Goal: Task Accomplishment & Management: Manage account settings

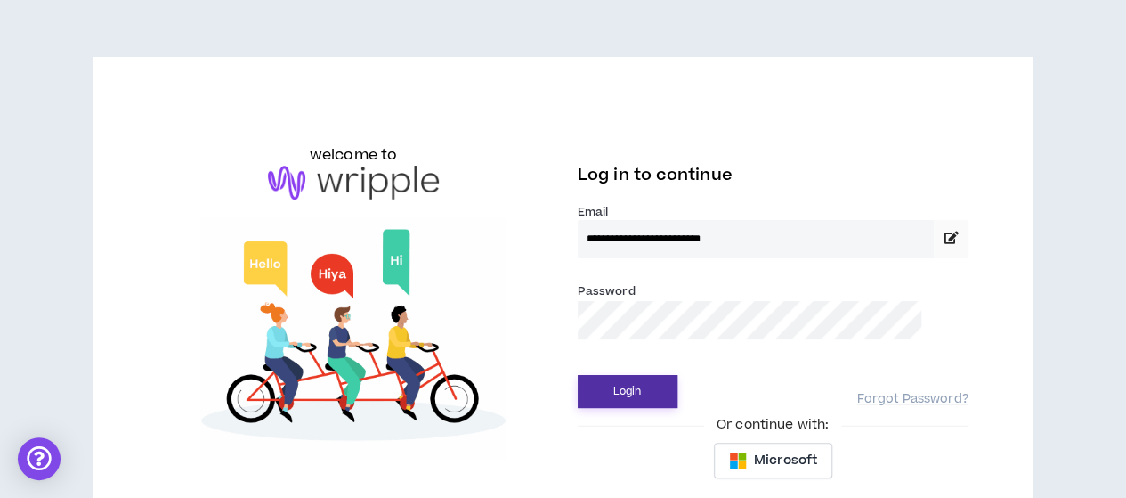
click at [645, 394] on button "Login" at bounding box center [628, 391] width 100 height 33
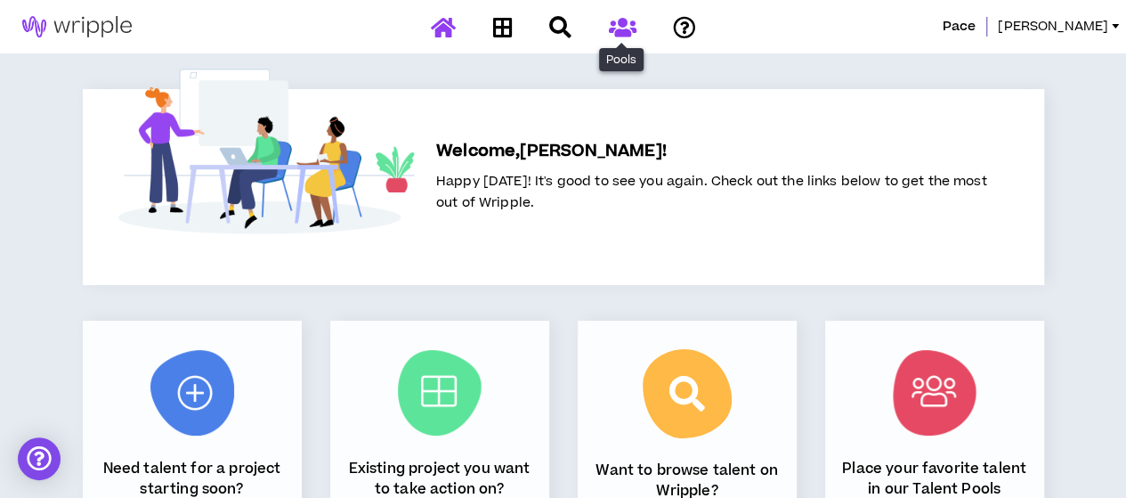
click at [621, 25] on icon at bounding box center [622, 27] width 28 height 22
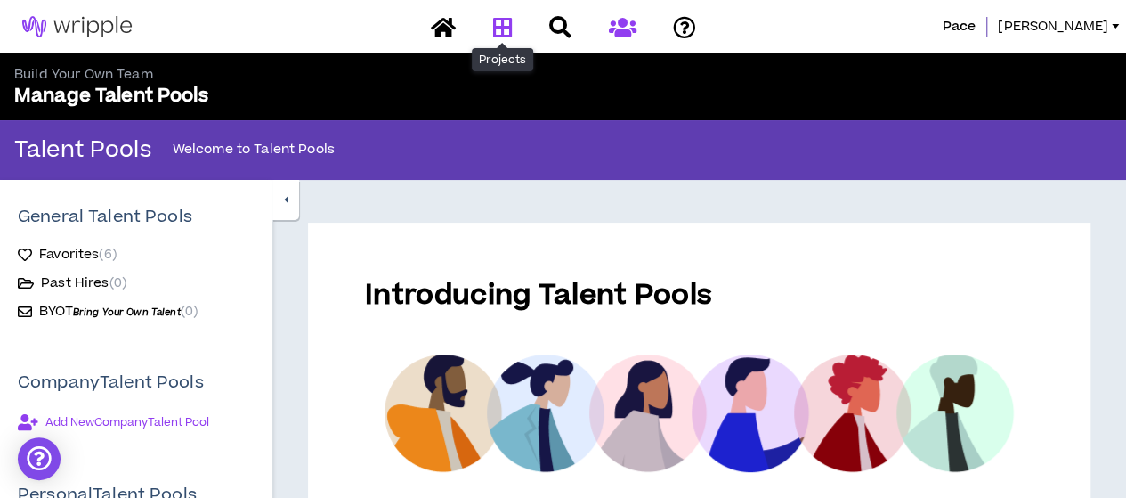
click at [511, 19] on icon at bounding box center [502, 27] width 20 height 22
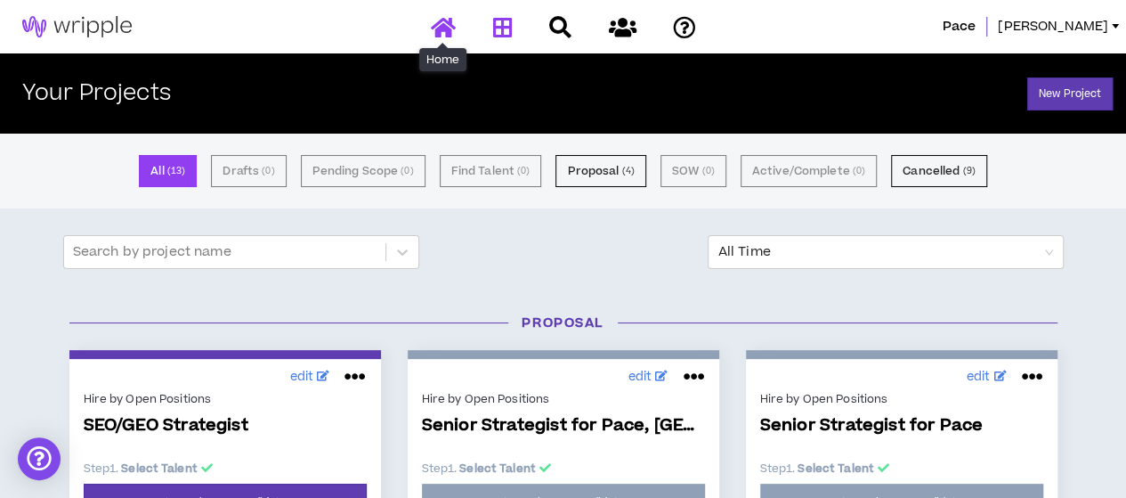
click at [447, 22] on icon at bounding box center [443, 27] width 25 height 22
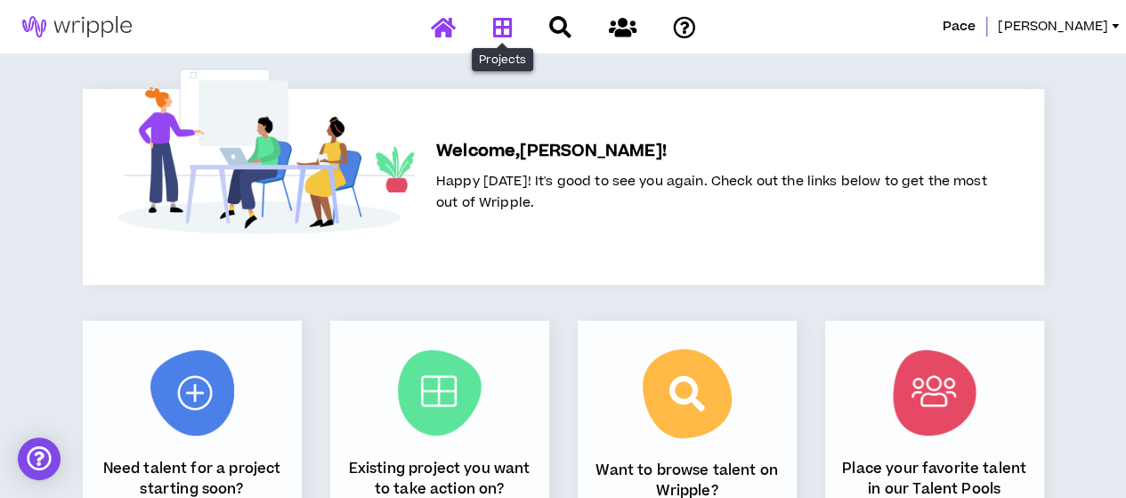
click at [495, 23] on icon at bounding box center [502, 27] width 20 height 22
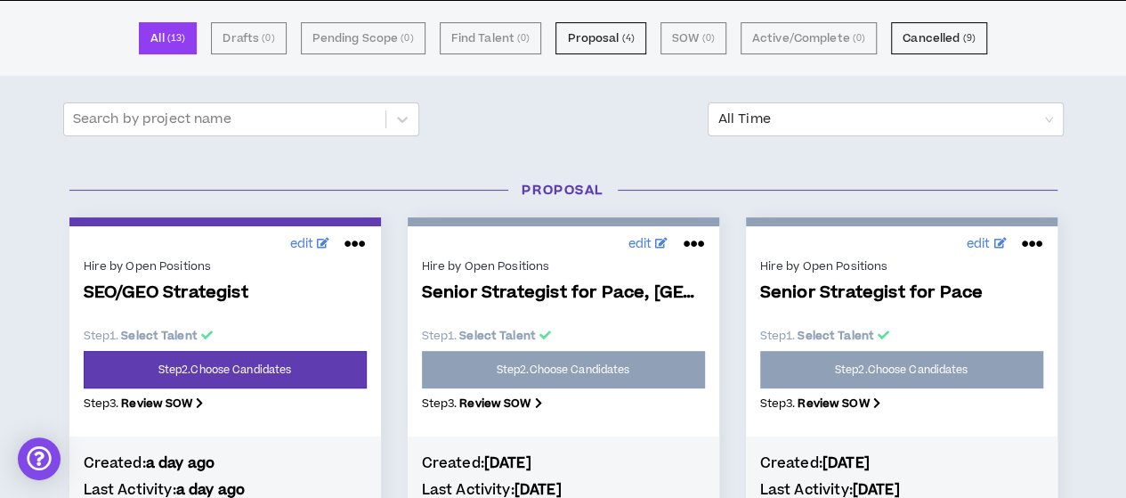
scroll to position [136, 0]
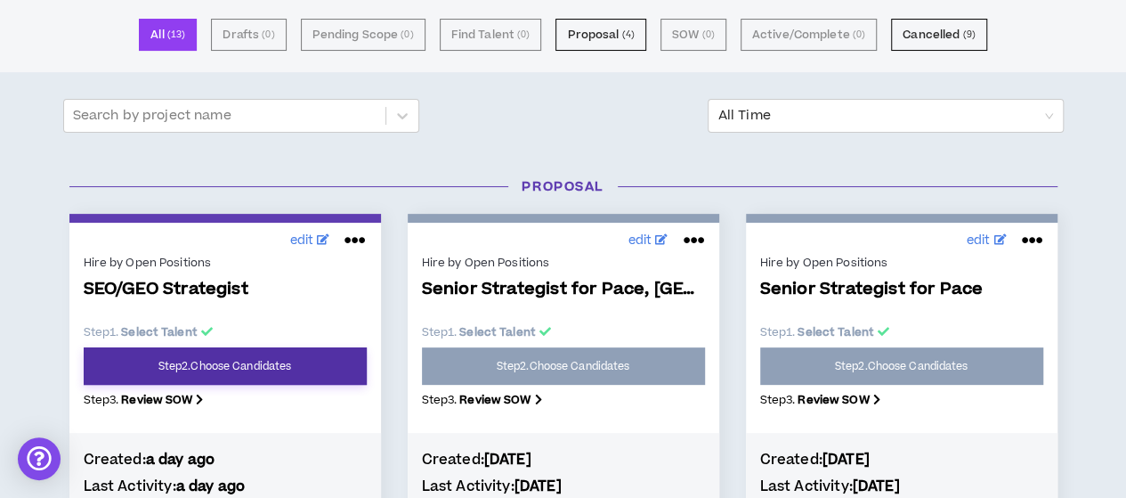
click at [276, 355] on link "Step 2 . Choose Candidates" at bounding box center [225, 365] width 283 height 37
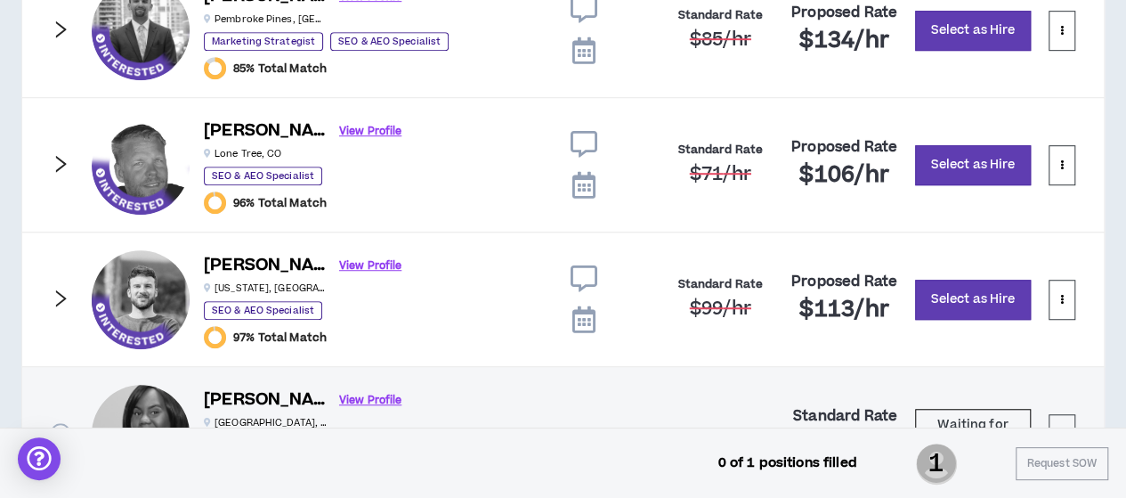
scroll to position [534, 0]
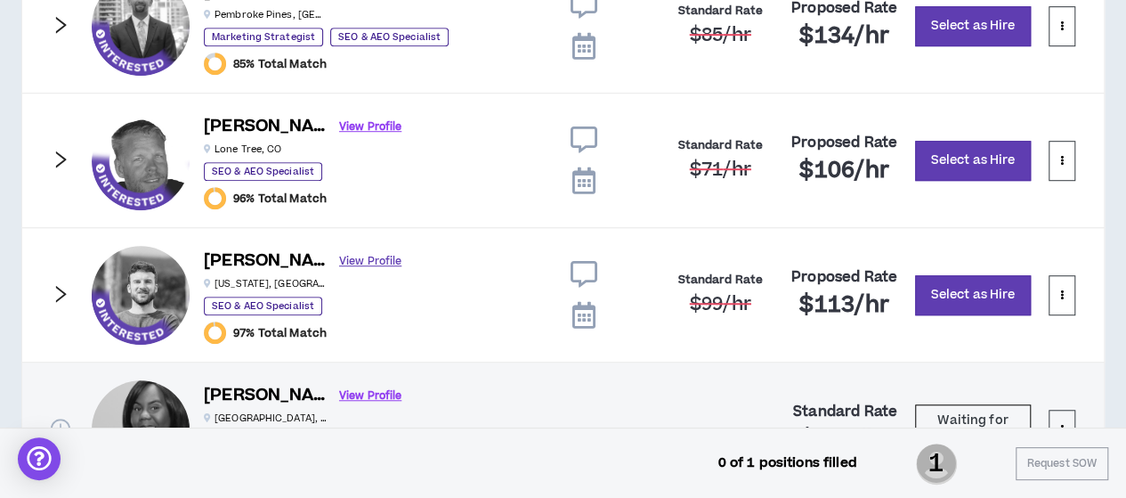
click at [339, 259] on link "View Profile" at bounding box center [370, 261] width 62 height 31
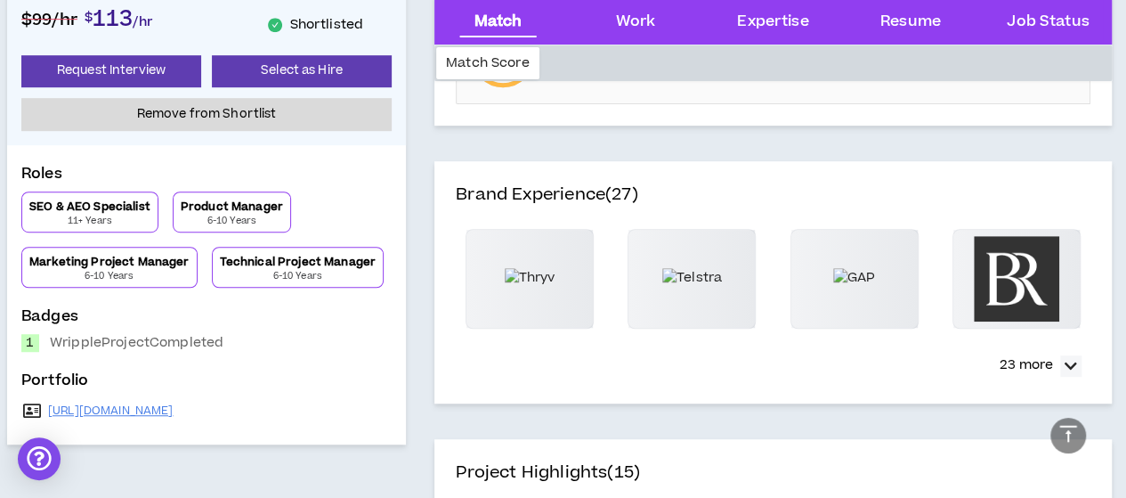
scroll to position [570, 0]
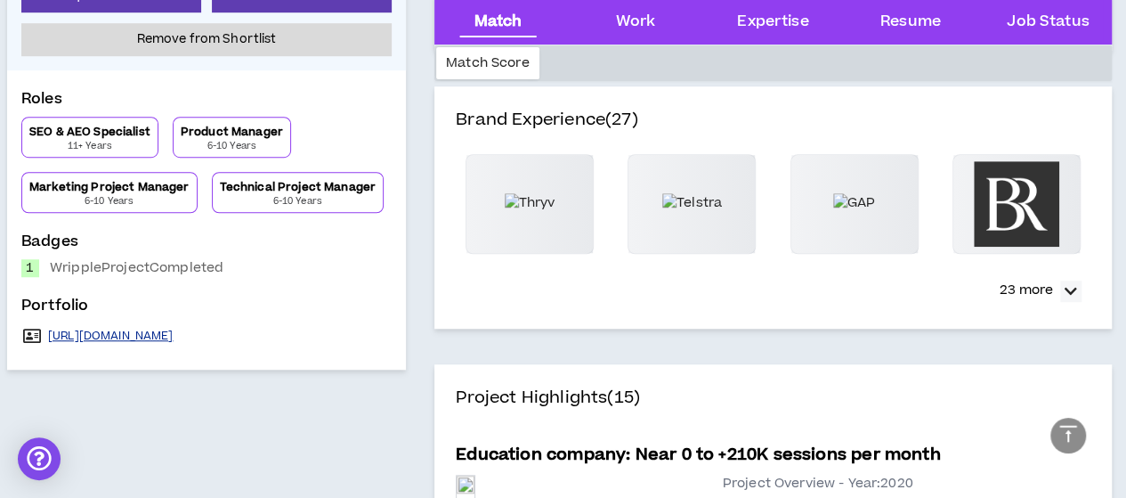
click at [174, 334] on link "[URL][DOMAIN_NAME]" at bounding box center [110, 335] width 125 height 14
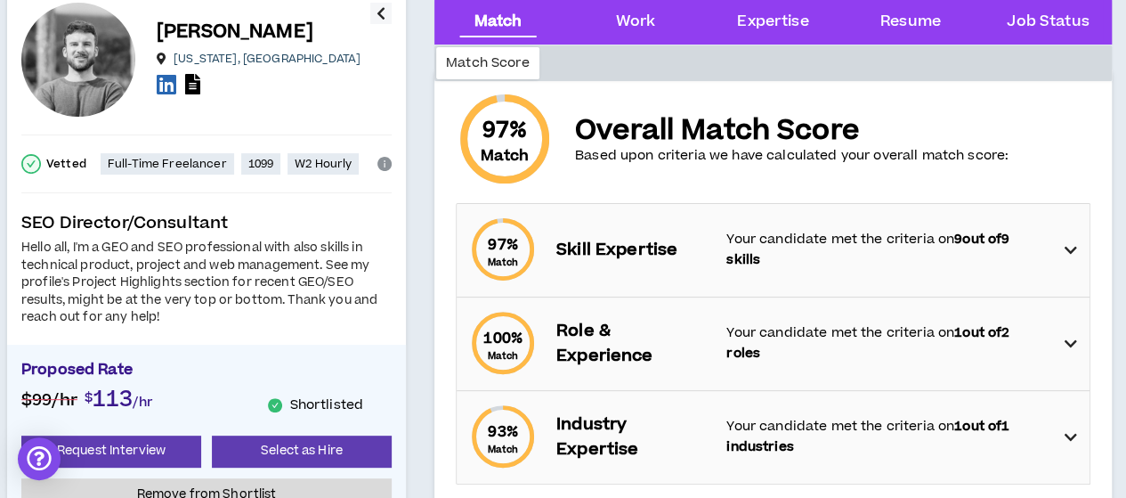
scroll to position [114, 0]
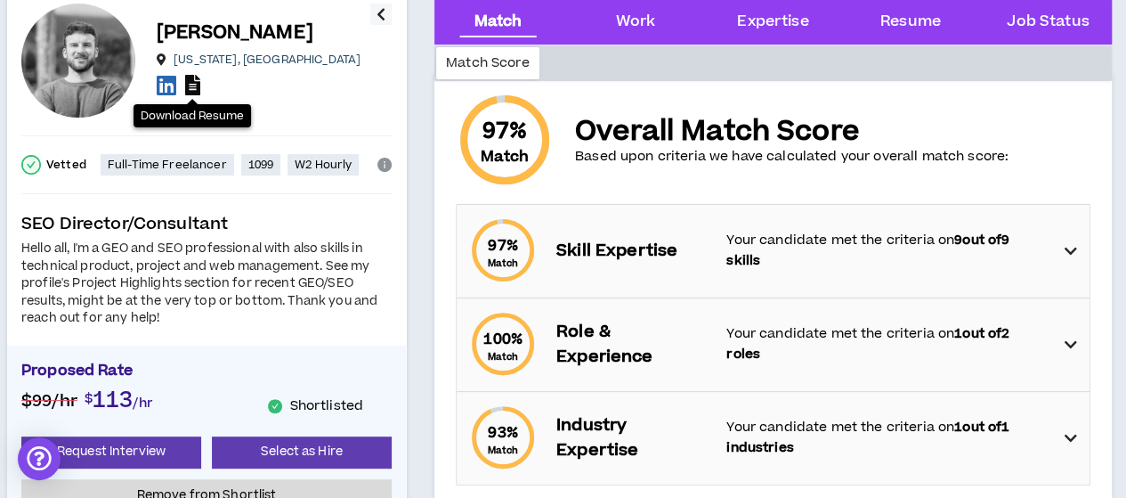
click at [199, 80] on icon at bounding box center [192, 85] width 15 height 20
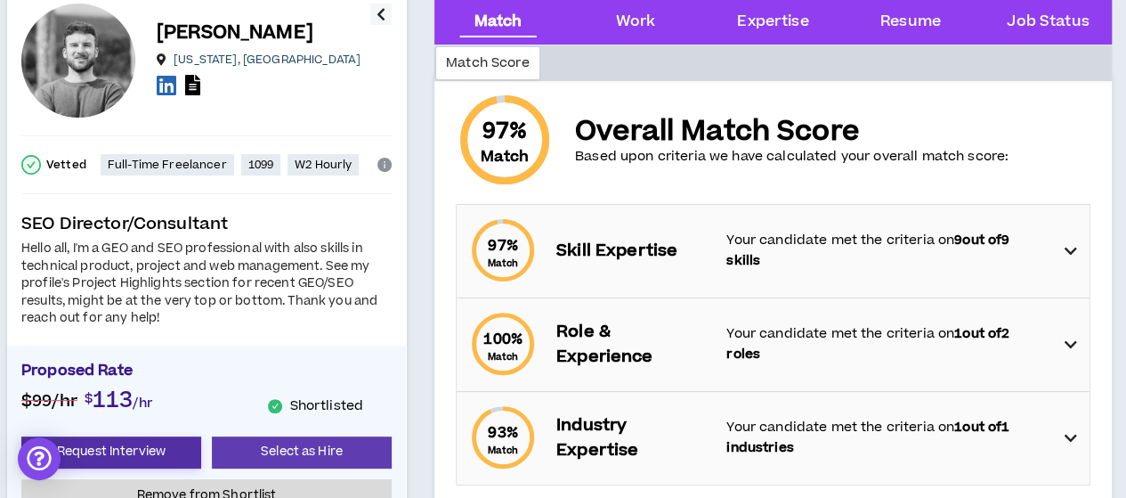
click at [162, 448] on button "Request Interview" at bounding box center [111, 452] width 180 height 33
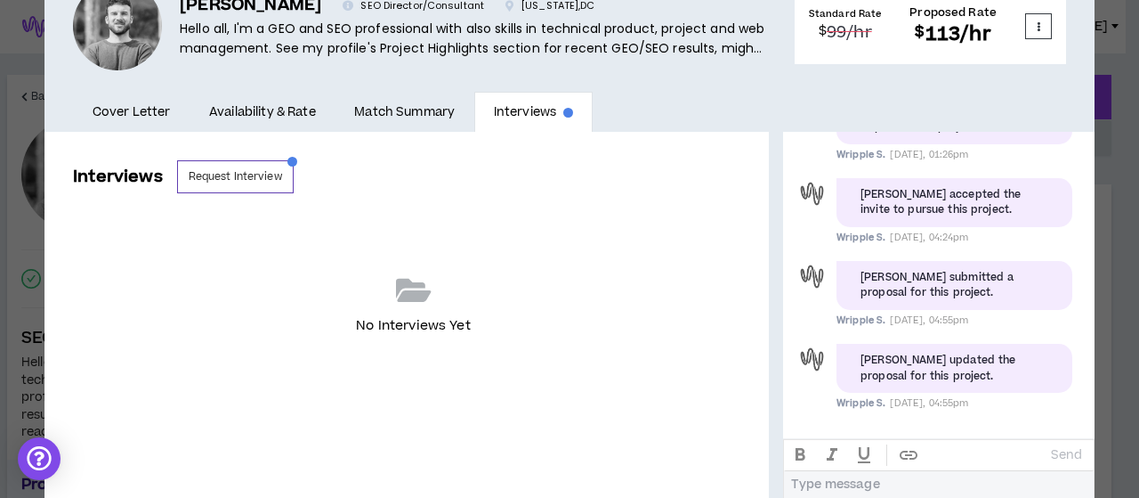
scroll to position [155, 0]
click at [247, 179] on button "Request Interview" at bounding box center [235, 177] width 117 height 33
select select "*******"
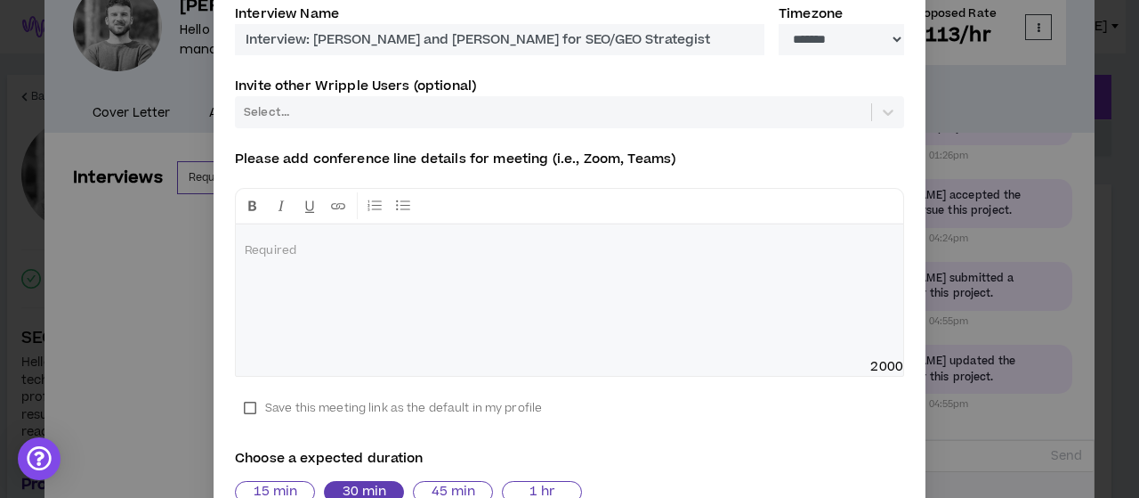
scroll to position [148, 0]
click at [436, 259] on div at bounding box center [570, 290] width 668 height 134
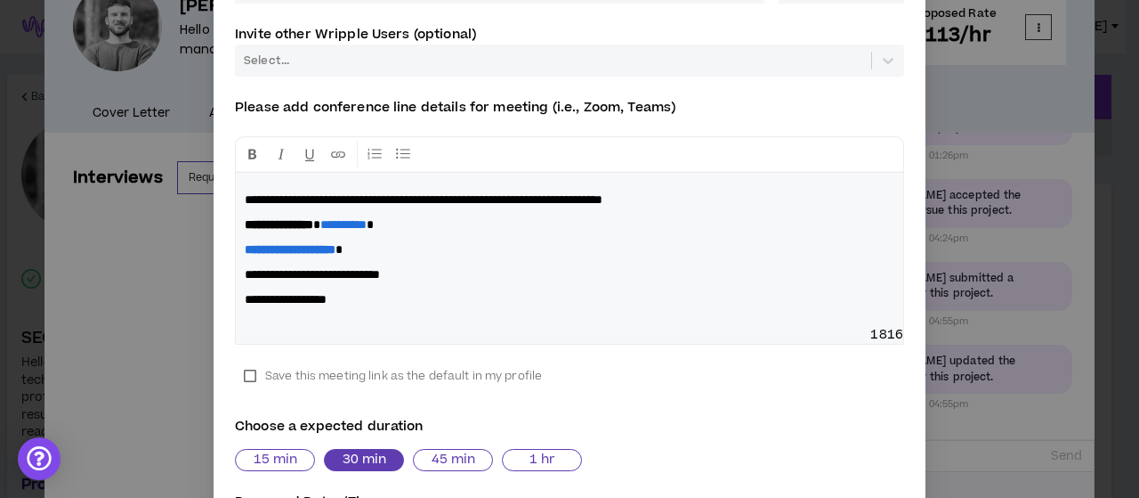
scroll to position [203, 0]
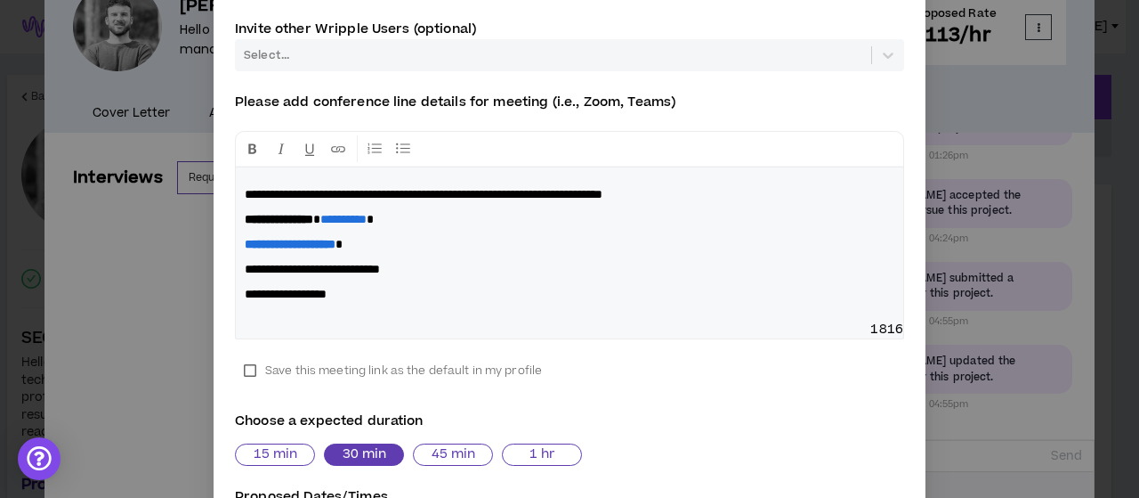
click at [244, 368] on label "Save this meeting link as the default in my profile" at bounding box center [393, 370] width 316 height 27
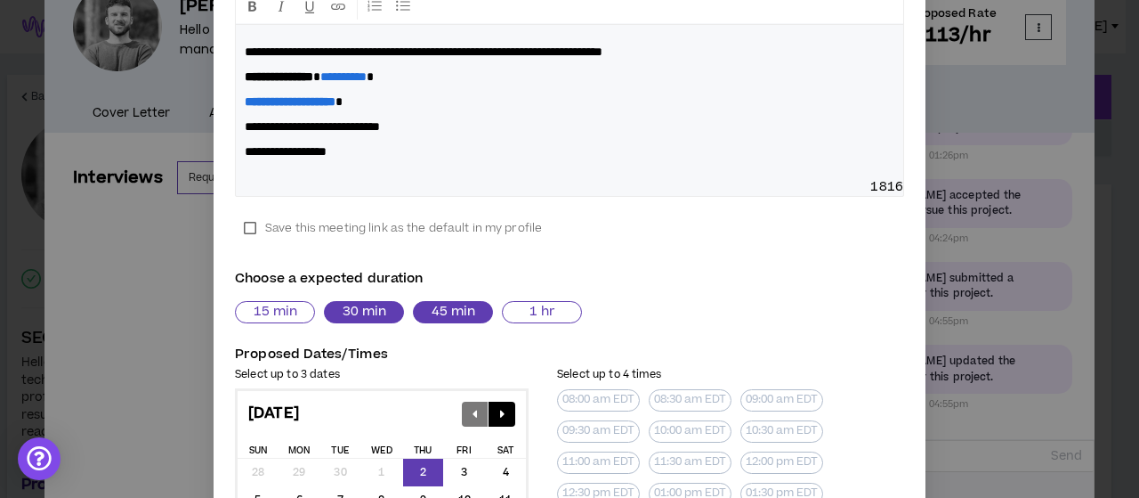
click at [441, 312] on button "45 min" at bounding box center [453, 312] width 80 height 22
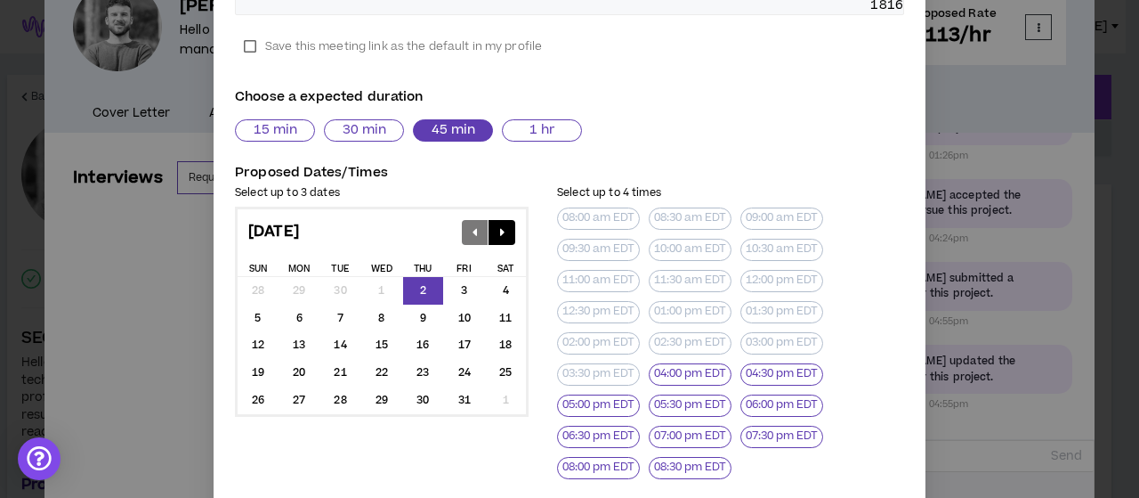
scroll to position [550, 0]
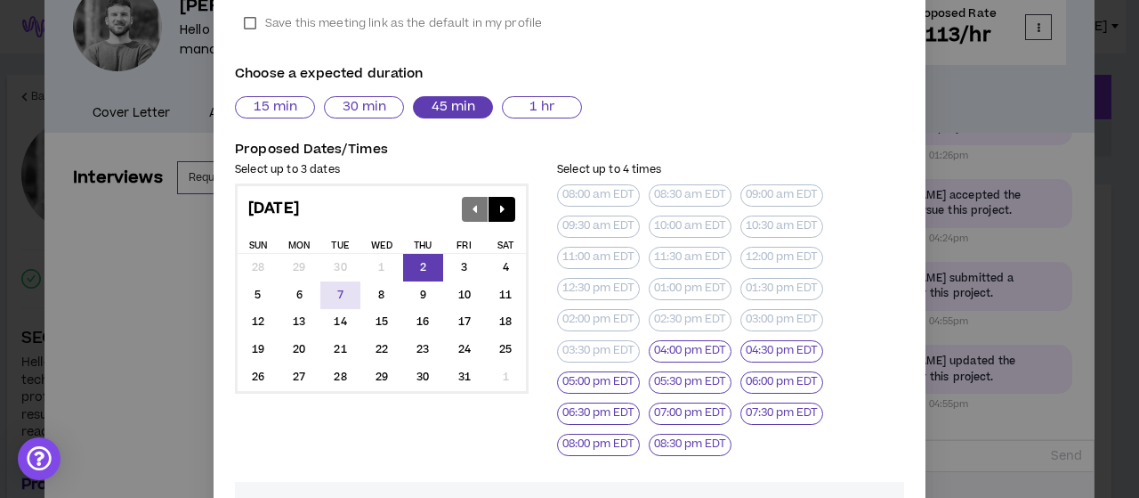
click at [333, 286] on div "7" at bounding box center [340, 295] width 41 height 28
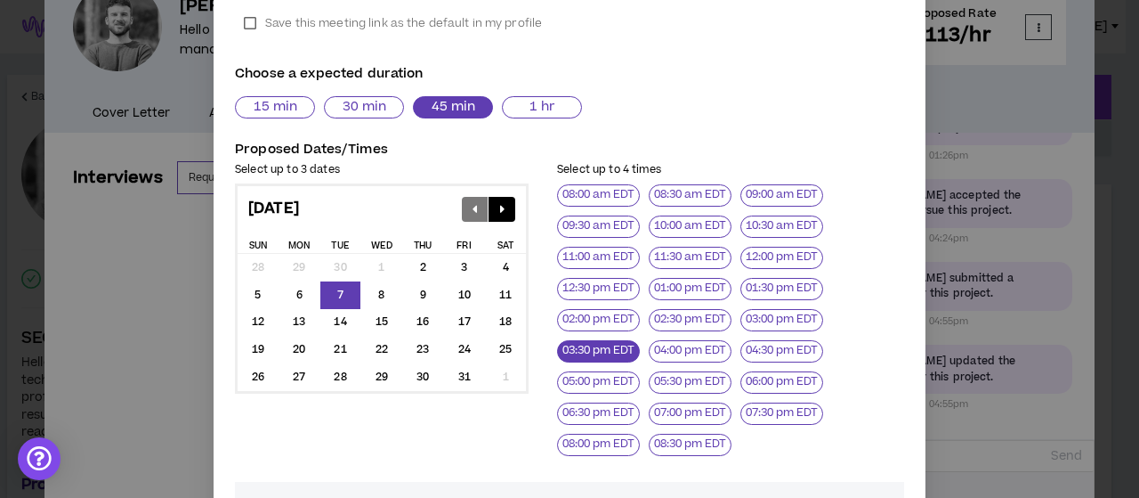
click at [587, 353] on button "03:30 pm EDT" at bounding box center [598, 351] width 83 height 22
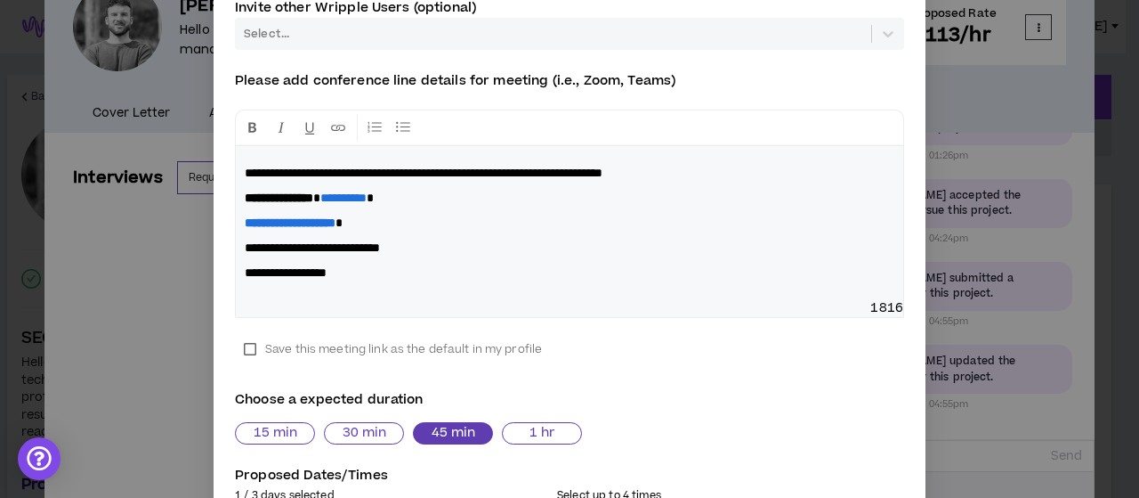
scroll to position [244, 0]
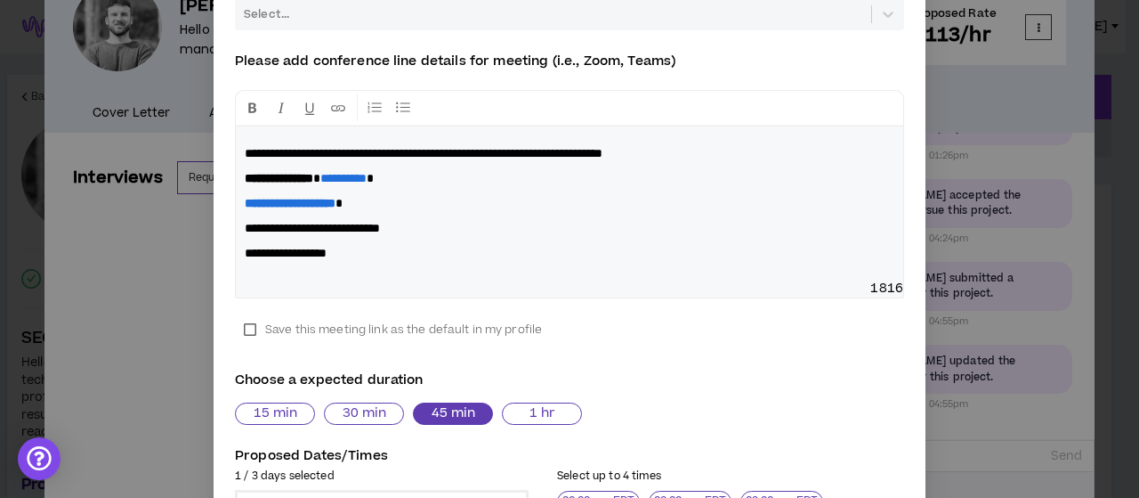
click at [288, 136] on div "**********" at bounding box center [570, 202] width 668 height 153
click at [236, 154] on div "**********" at bounding box center [570, 202] width 668 height 153
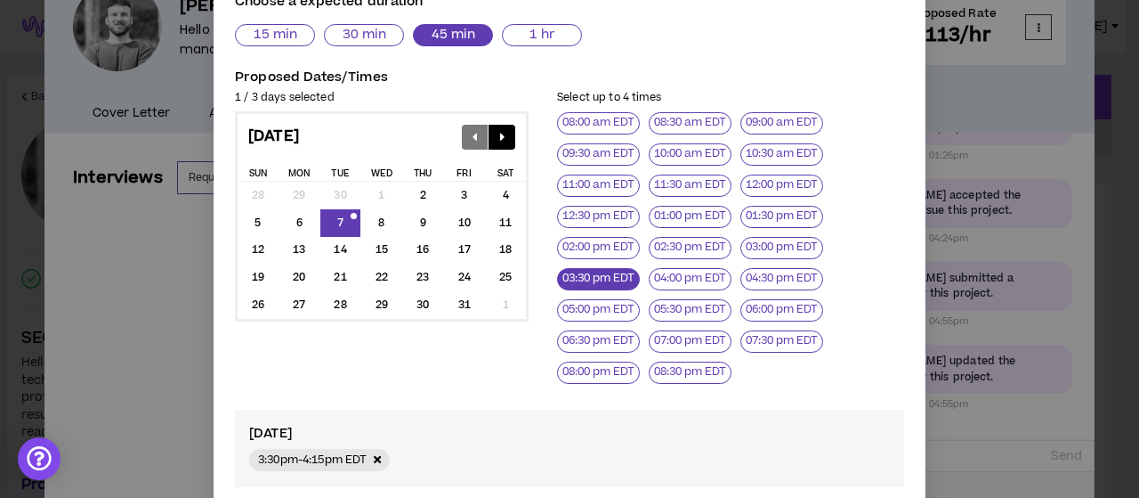
scroll to position [846, 0]
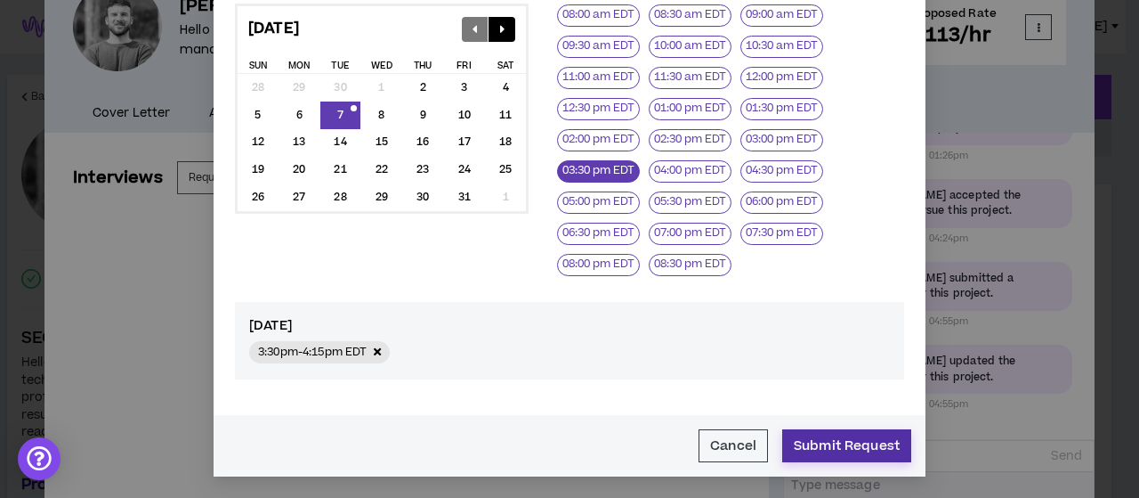
click at [846, 441] on button "Submit Request" at bounding box center [846, 445] width 129 height 33
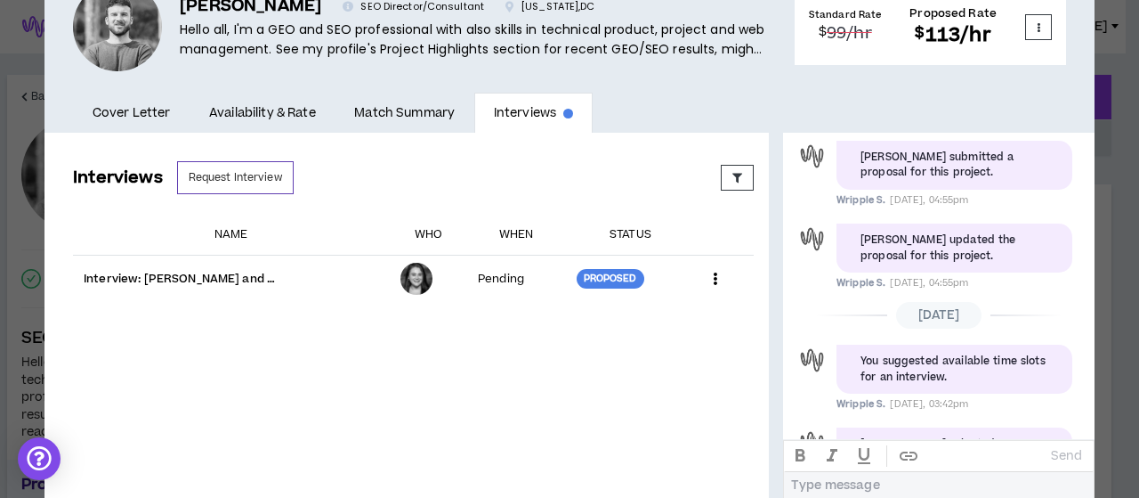
scroll to position [328, 0]
